Goal: Ask a question: Seek information or help from site administrators or community

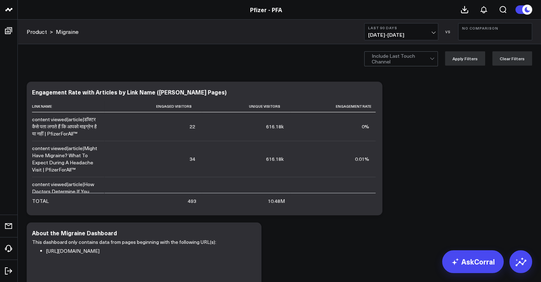
click at [51, 33] on div "Product >" at bounding box center [40, 32] width 26 height 8
click at [42, 33] on link "Product" at bounding box center [37, 32] width 20 height 8
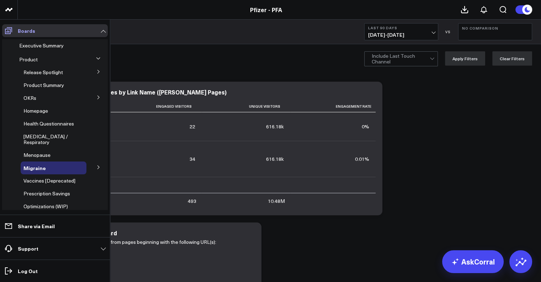
click at [6, 27] on icon at bounding box center [8, 30] width 9 height 9
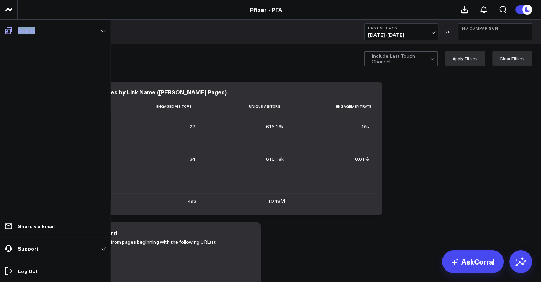
click at [6, 27] on icon at bounding box center [8, 30] width 9 height 9
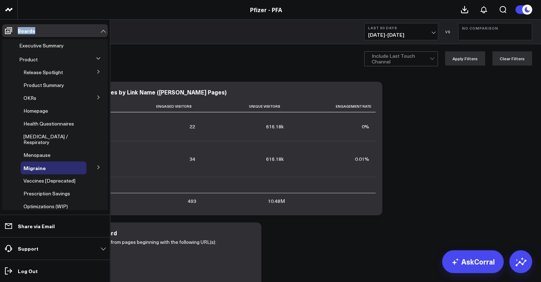
click at [95, 62] on button at bounding box center [98, 58] width 11 height 19
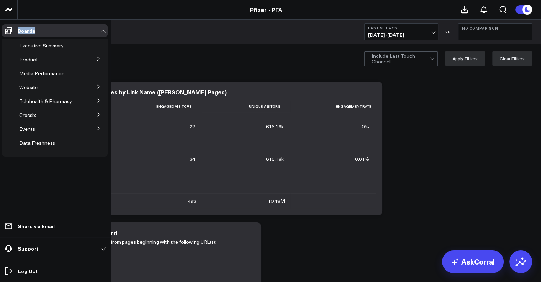
click at [95, 62] on button at bounding box center [98, 58] width 19 height 11
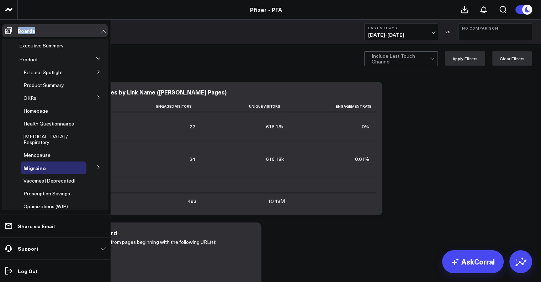
click at [99, 70] on button at bounding box center [98, 71] width 19 height 11
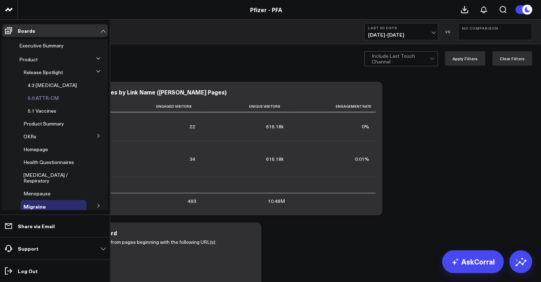
click at [42, 96] on span "5.0 ATTR-CM" at bounding box center [43, 97] width 31 height 7
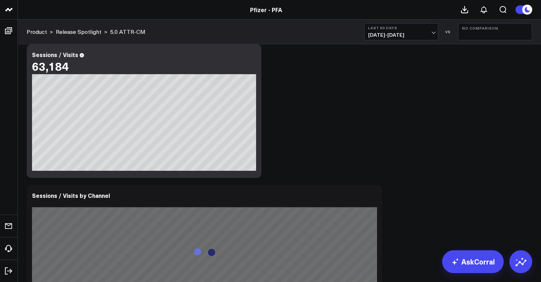
scroll to position [169, 0]
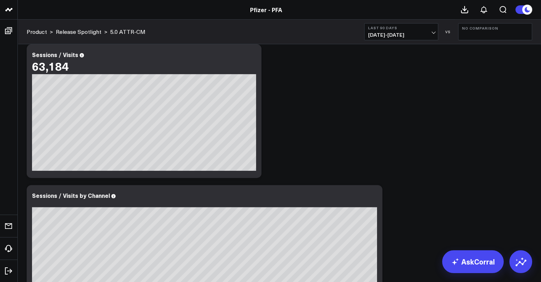
click at [412, 35] on span "[DATE] - [DATE]" at bounding box center [401, 35] width 66 height 6
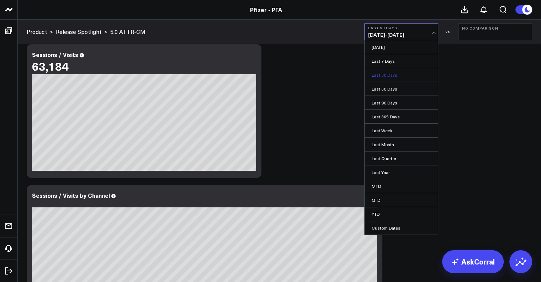
click at [397, 74] on link "Last 30 Days" at bounding box center [401, 75] width 73 height 14
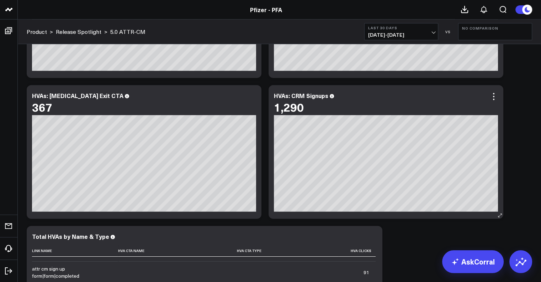
scroll to position [1974, 0]
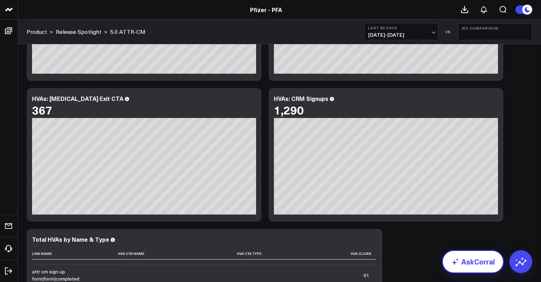
click at [491, 265] on link "AskCorral" at bounding box center [473, 261] width 62 height 23
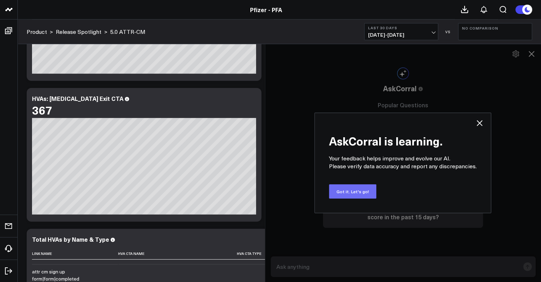
click at [347, 185] on button "Got it. Let's go!" at bounding box center [352, 191] width 47 height 14
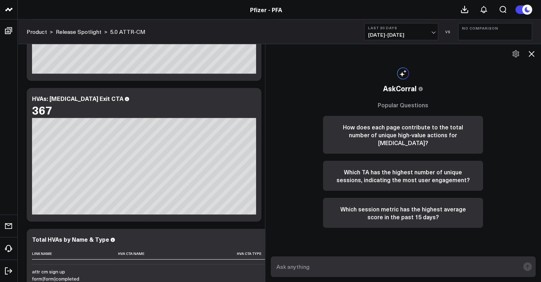
click at [323, 265] on textarea at bounding box center [398, 266] width 246 height 13
type textarea "what is the HVA rate of [MEDICAL_DATA] exit cta"
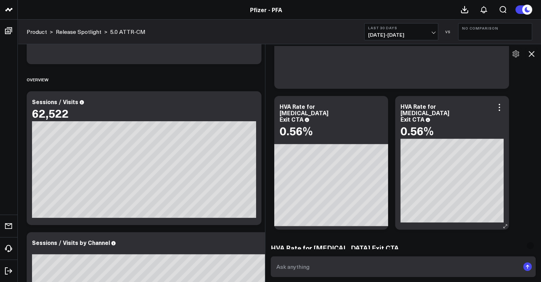
scroll to position [313, 0]
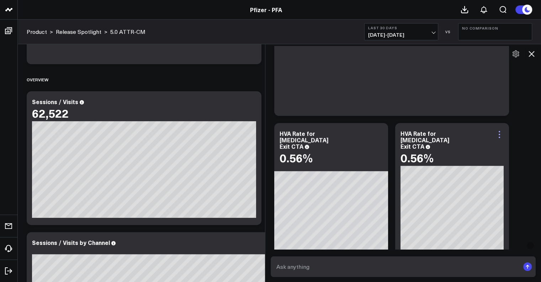
click at [504, 132] on icon at bounding box center [500, 134] width 9 height 9
click at [528, 129] on div "Ask support Export PNG HVA Rate for [MEDICAL_DATA] Exit CTA Hva Rate 0.56% So s…" at bounding box center [404, 119] width 266 height 281
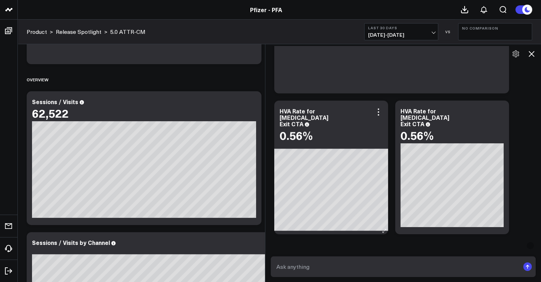
scroll to position [336, 0]
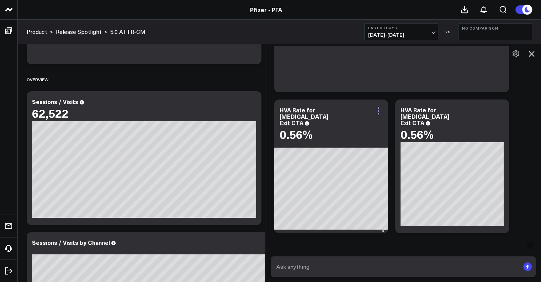
click at [380, 109] on icon at bounding box center [379, 110] width 9 height 9
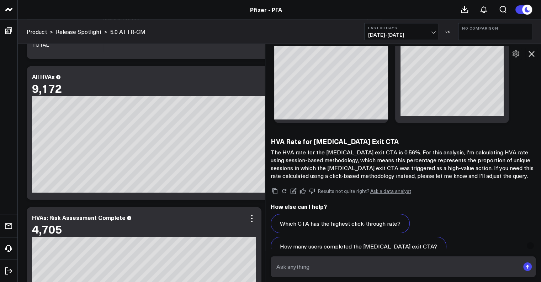
scroll to position [1561, 0]
